Goal: Information Seeking & Learning: Learn about a topic

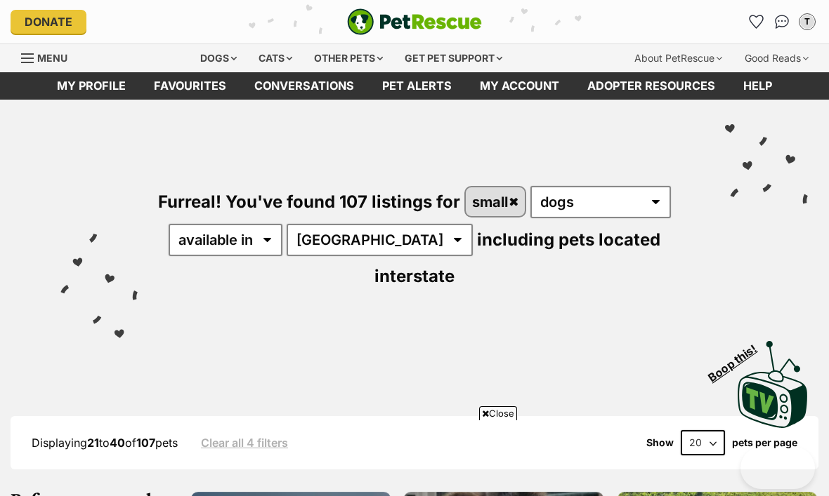
scroll to position [3012, 0]
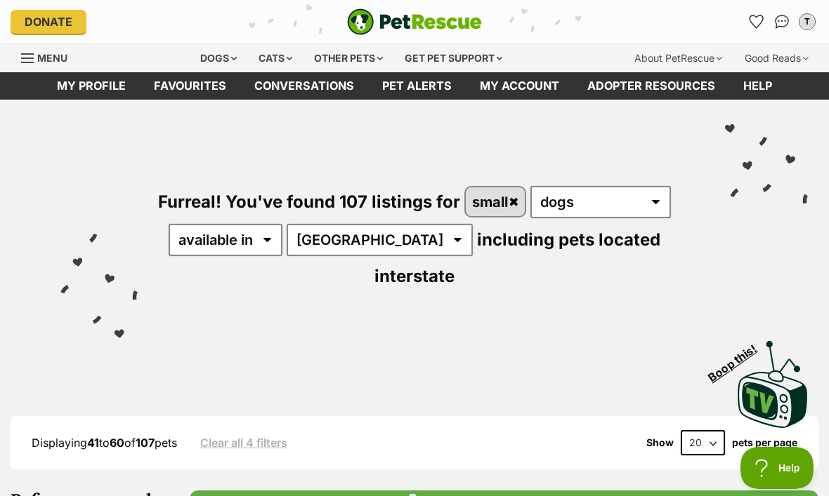
click at [752, 22] on icon "Favourites" at bounding box center [755, 21] width 13 height 13
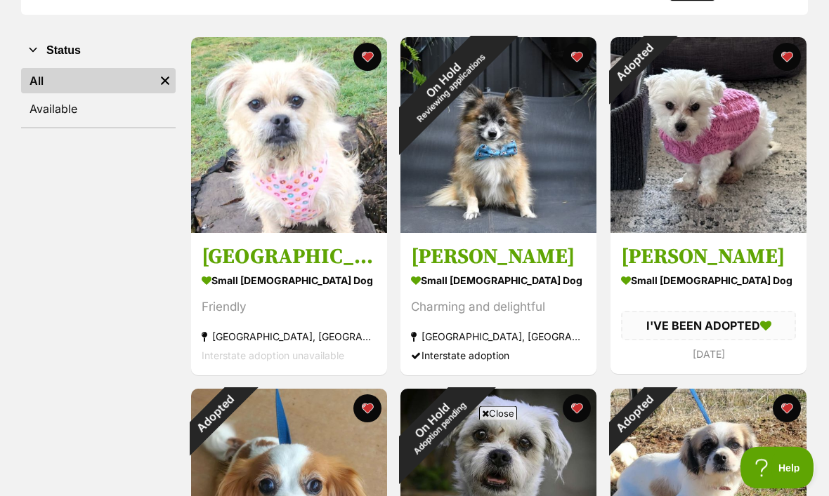
scroll to position [250, 0]
click at [493, 130] on div "On Hold Reviewing applications" at bounding box center [446, 83] width 93 height 93
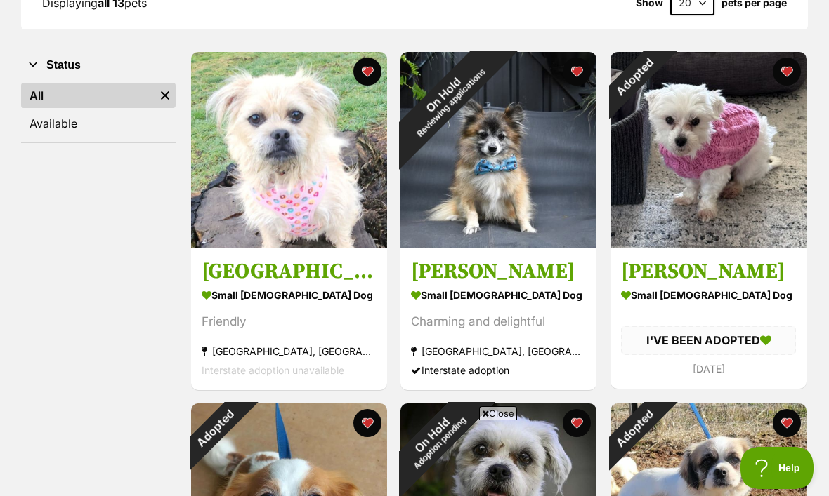
scroll to position [240, 0]
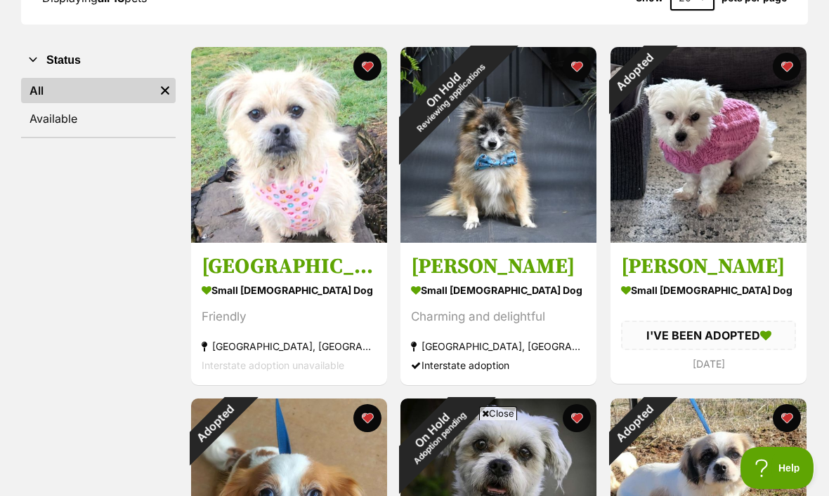
click at [230, 265] on h3 "Madison" at bounding box center [289, 266] width 175 height 27
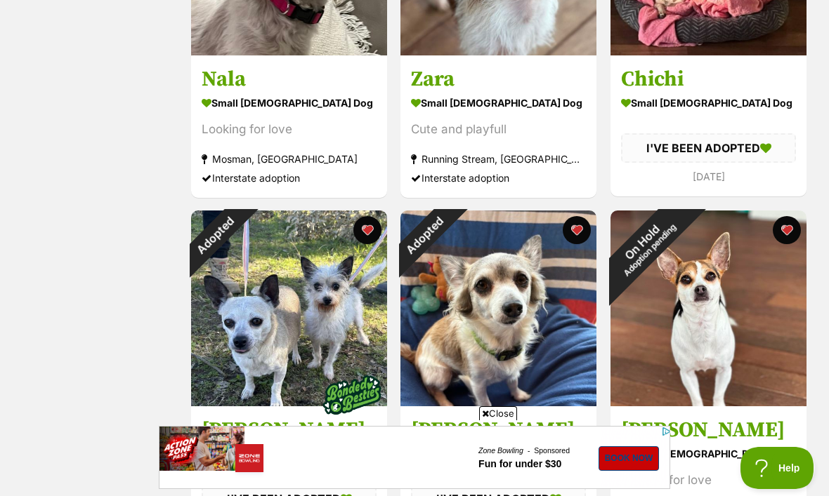
scroll to position [1116, 0]
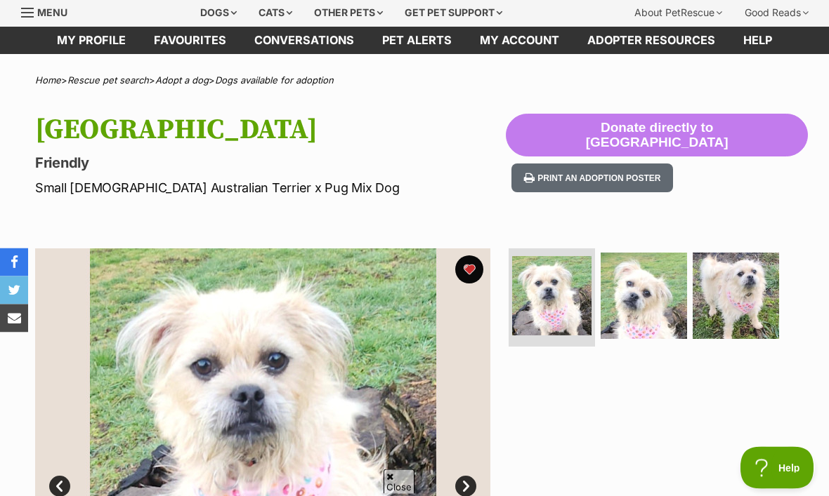
scroll to position [46, 0]
click at [638, 310] on img at bounding box center [643, 296] width 86 height 86
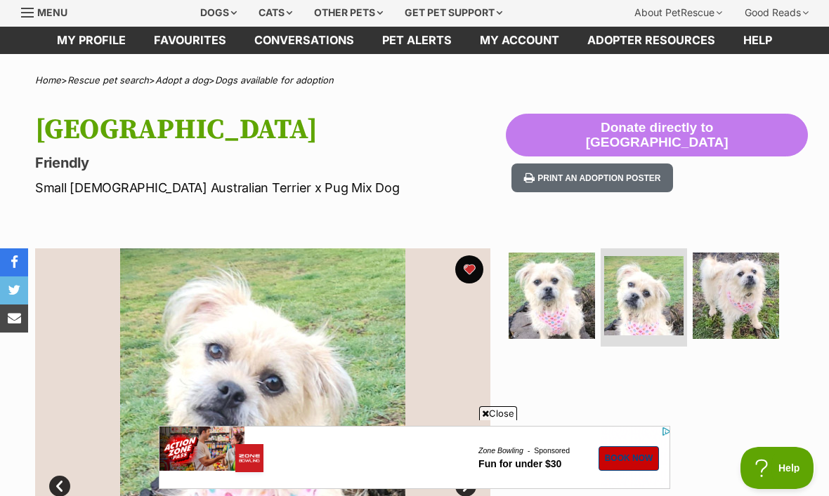
scroll to position [0, 0]
click at [740, 293] on img at bounding box center [735, 296] width 86 height 86
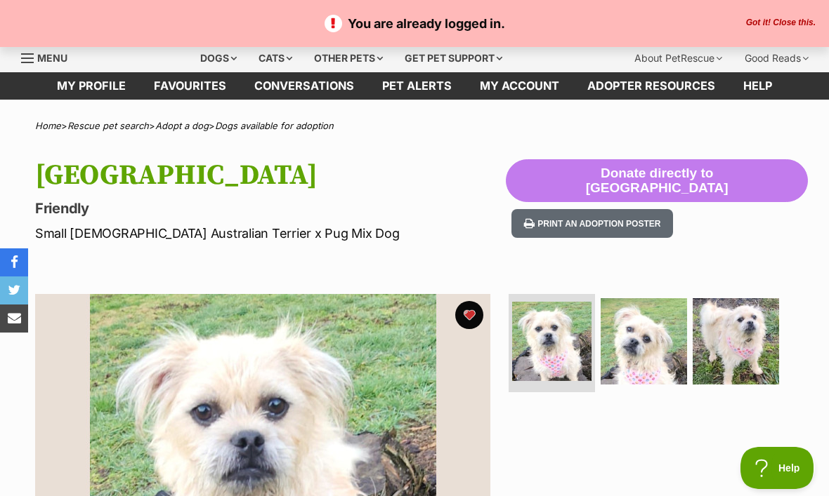
click at [197, 58] on div "Dogs" at bounding box center [218, 58] width 56 height 28
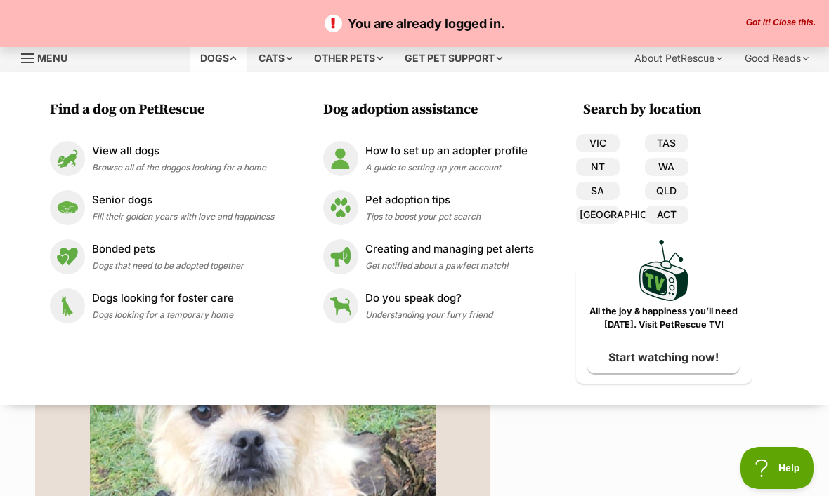
click at [118, 142] on link "View all dogs Browse all of the doggos looking for a home" at bounding box center [162, 158] width 224 height 35
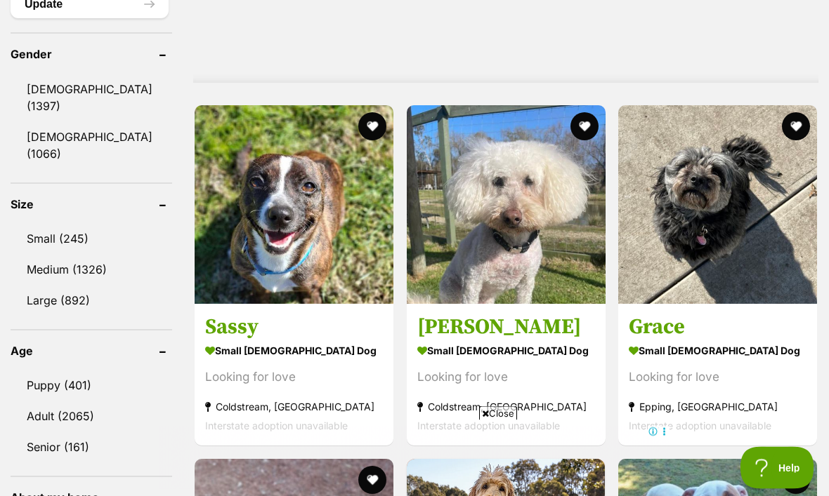
scroll to position [1230, 0]
click at [57, 224] on link "Small (245)" at bounding box center [92, 238] width 162 height 29
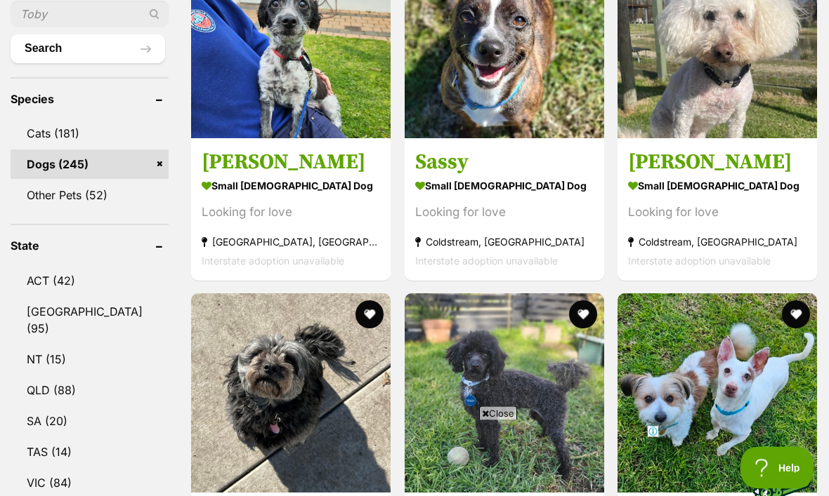
scroll to position [554, 0]
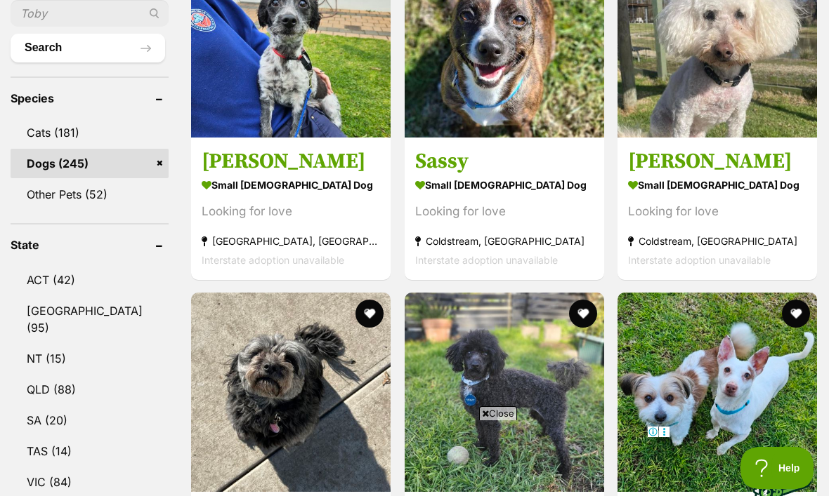
click at [30, 316] on link "[GEOGRAPHIC_DATA] (95)" at bounding box center [90, 319] width 158 height 46
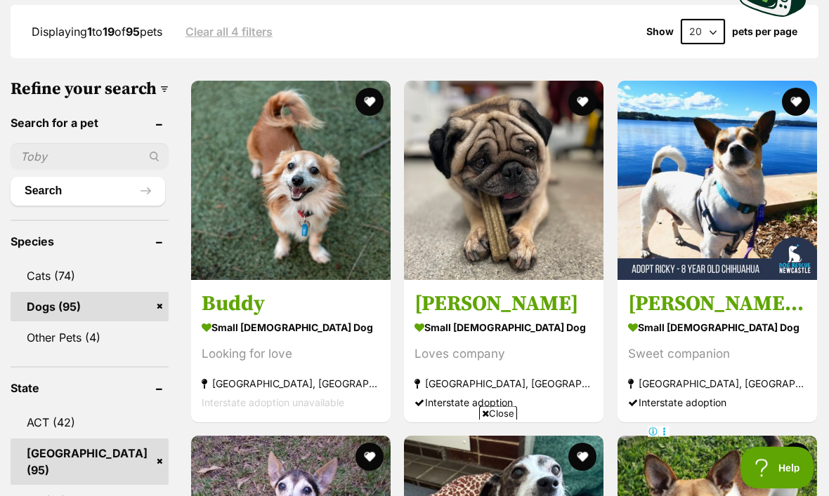
scroll to position [411, 0]
click at [706, 291] on h3 "[PERSON_NAME] - [DEMOGRAPHIC_DATA] Chihuahua" at bounding box center [717, 304] width 178 height 27
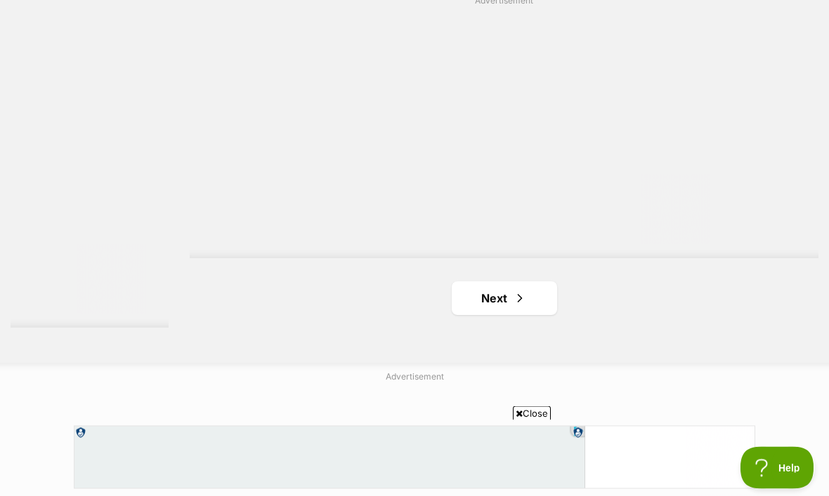
scroll to position [3265, 0]
click at [493, 315] on link "Next" at bounding box center [504, 299] width 105 height 34
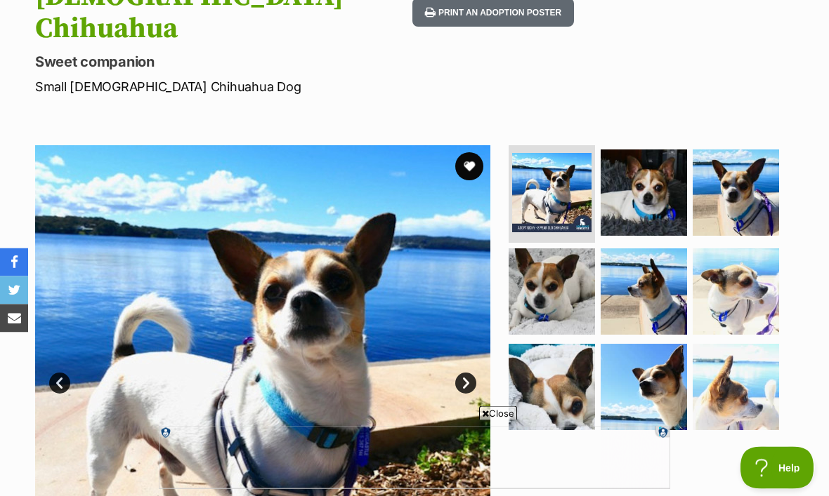
scroll to position [211, 0]
click at [463, 373] on link "Next" at bounding box center [465, 383] width 21 height 21
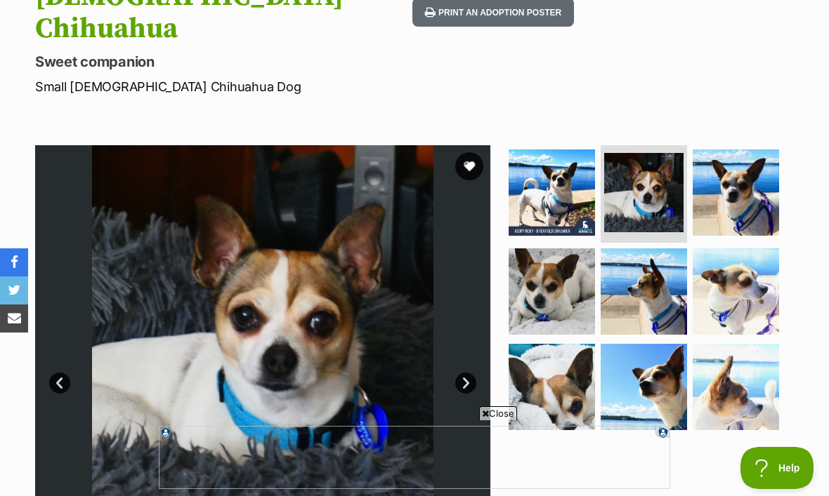
click at [459, 373] on link "Next" at bounding box center [465, 383] width 21 height 21
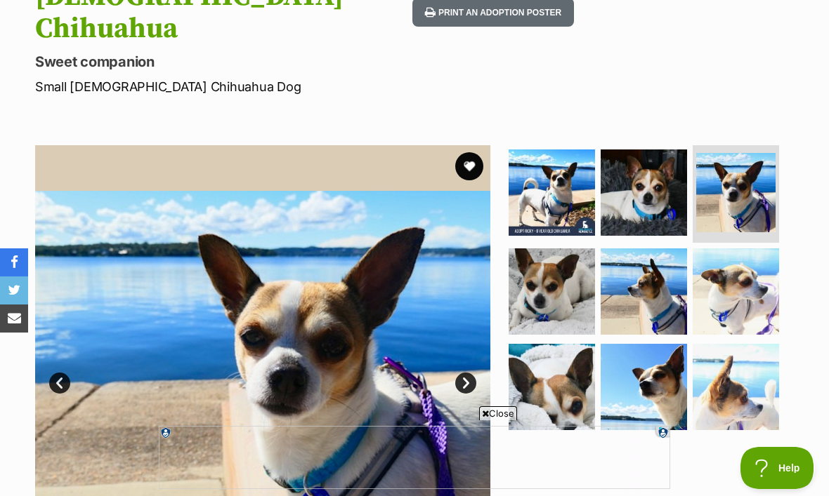
click at [473, 373] on link "Next" at bounding box center [465, 383] width 21 height 21
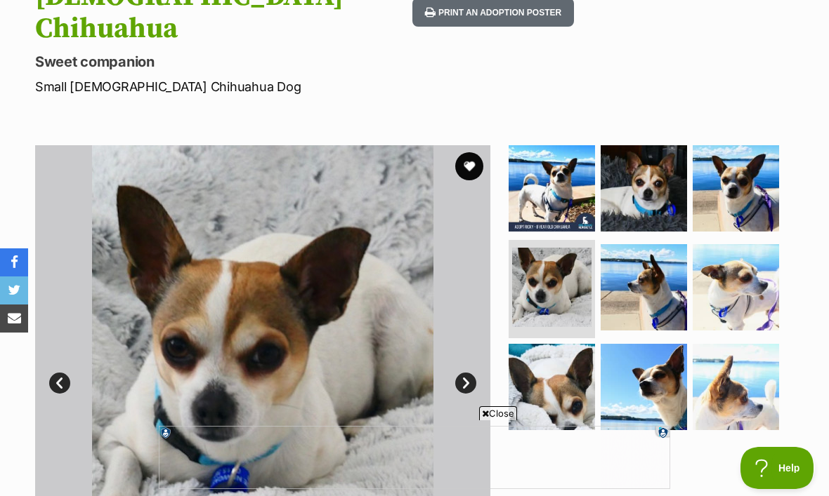
click at [468, 373] on link "Next" at bounding box center [465, 383] width 21 height 21
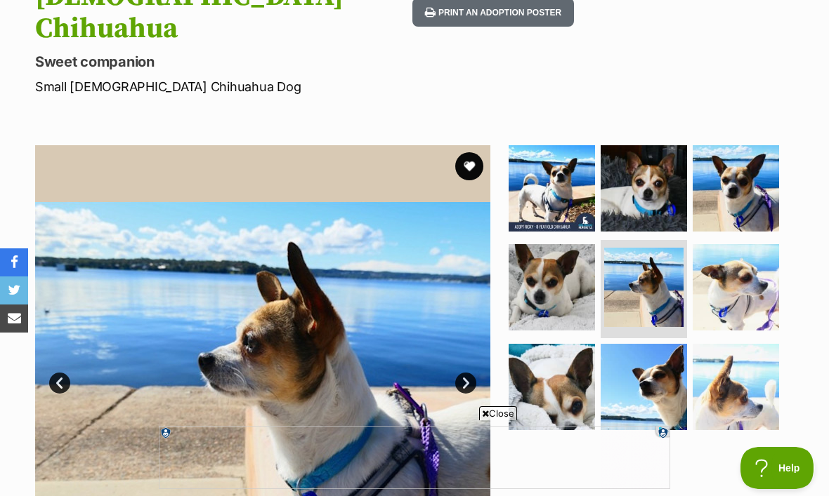
click at [470, 373] on link "Next" at bounding box center [465, 383] width 21 height 21
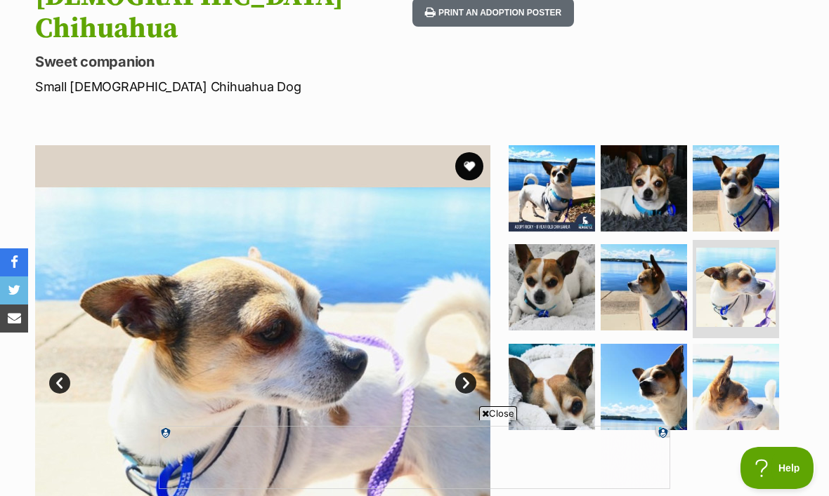
click at [468, 373] on link "Next" at bounding box center [465, 383] width 21 height 21
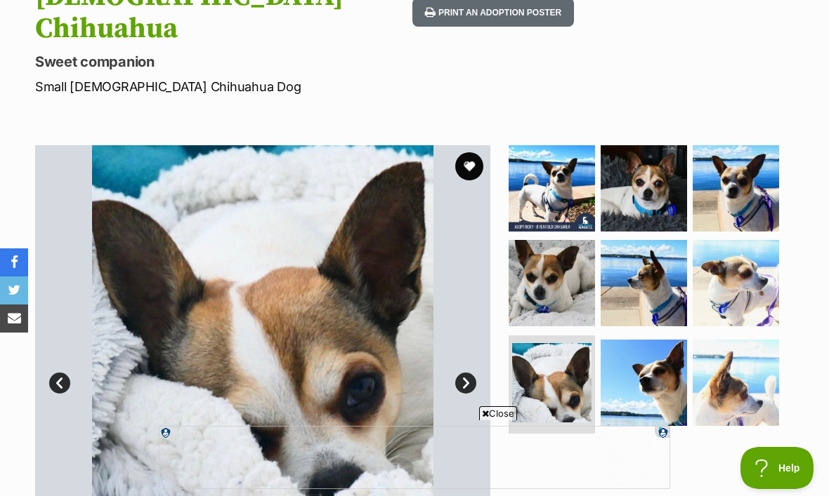
click at [467, 373] on link "Next" at bounding box center [465, 383] width 21 height 21
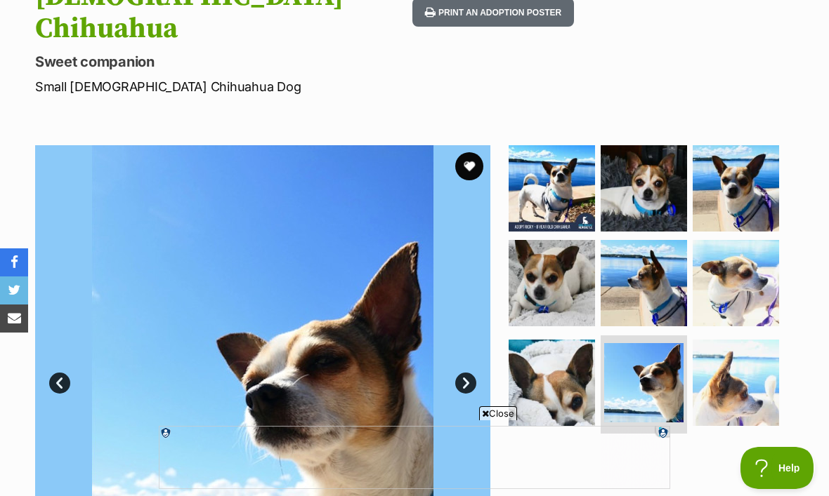
click at [462, 152] on button "favourite" at bounding box center [469, 166] width 28 height 28
click at [734, 340] on img at bounding box center [735, 383] width 86 height 86
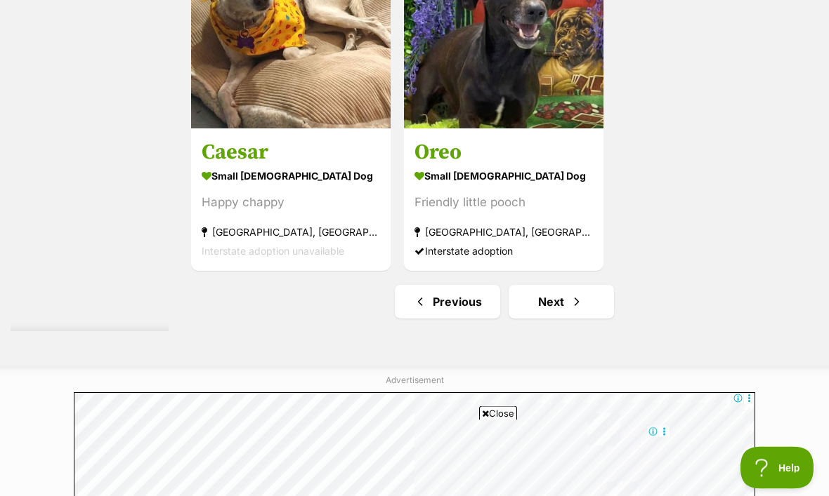
scroll to position [3084, 0]
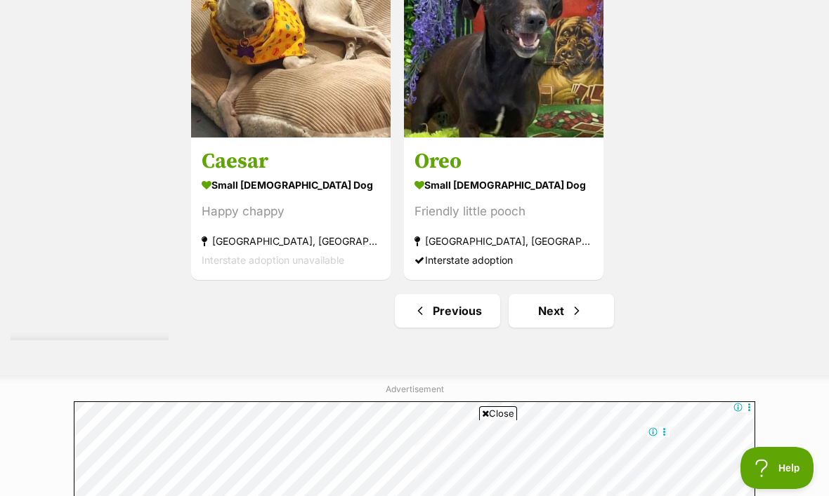
click at [544, 328] on link "Next" at bounding box center [560, 311] width 105 height 34
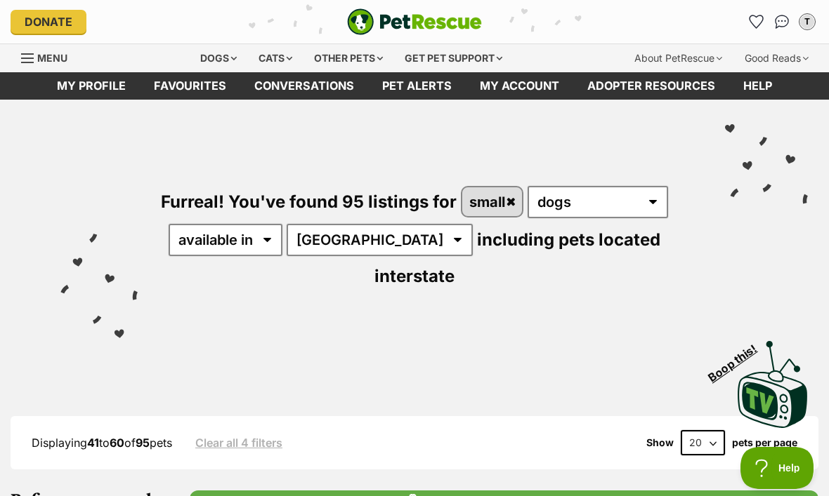
click at [746, 19] on link "Favourites" at bounding box center [756, 22] width 22 height 22
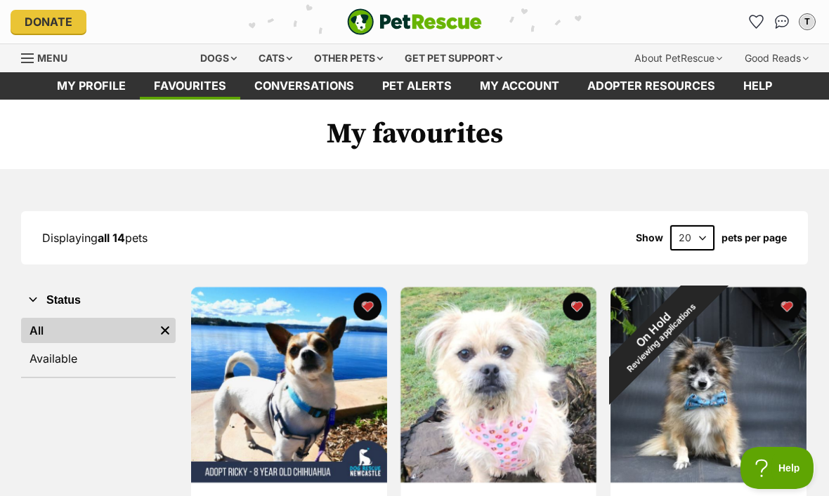
click at [338, 393] on img at bounding box center [289, 385] width 196 height 196
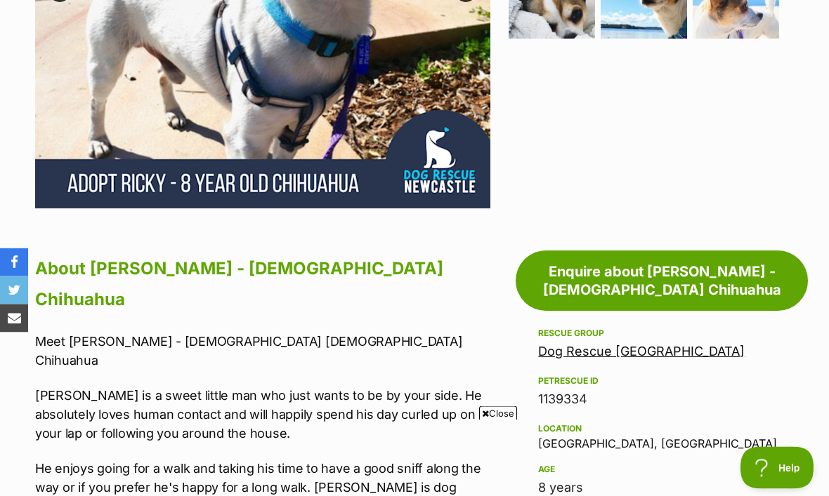
click at [633, 345] on link "Dog Rescue [GEOGRAPHIC_DATA]" at bounding box center [641, 352] width 206 height 15
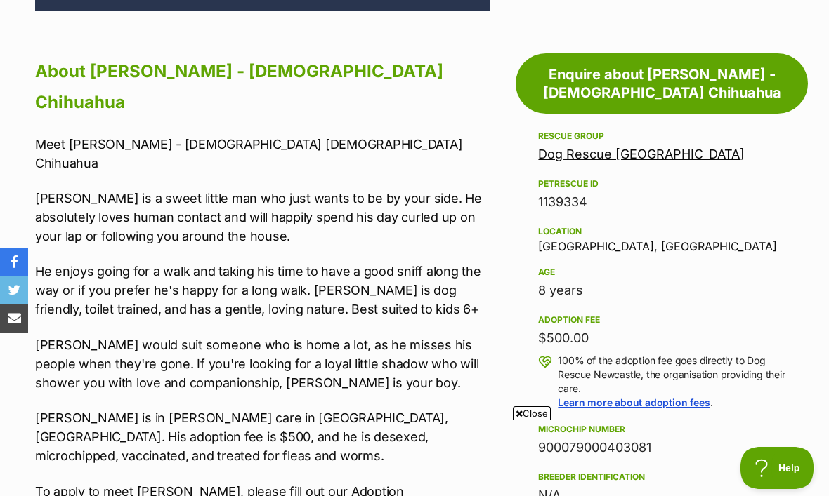
scroll to position [800, 0]
click at [200, 409] on p "Ricky is in foster care in Toronto, NSW. His adoption fee is $500, and he is de…" at bounding box center [264, 437] width 458 height 57
